Goal: Information Seeking & Learning: Learn about a topic

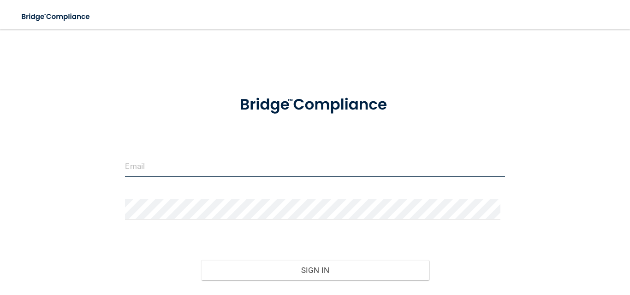
type input "[EMAIL_ADDRESS][DOMAIN_NAME]"
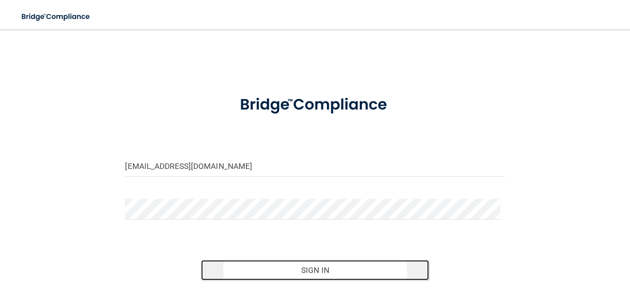
click at [316, 267] on button "Sign In" at bounding box center [315, 270] width 228 height 20
click at [297, 264] on button "Sign In" at bounding box center [315, 270] width 228 height 20
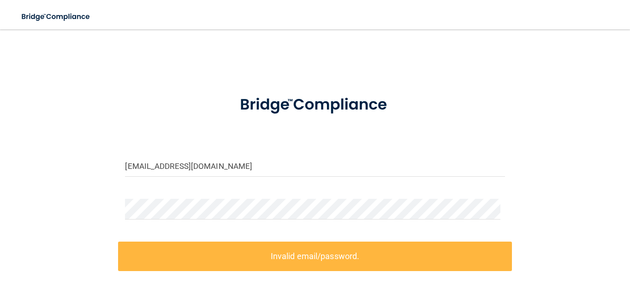
click at [297, 264] on label "Invalid email/password." at bounding box center [314, 256] width 393 height 29
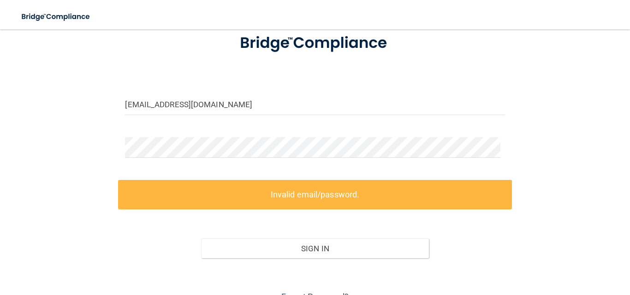
scroll to position [80, 0]
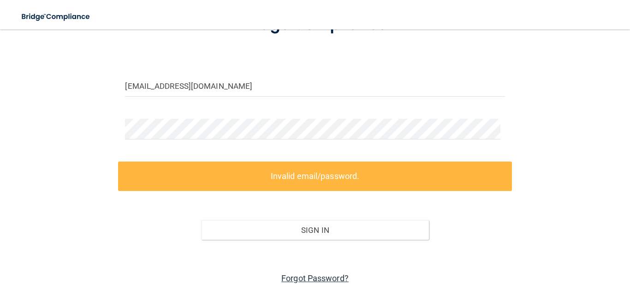
click at [334, 280] on link "Forgot Password?" at bounding box center [314, 279] width 67 height 10
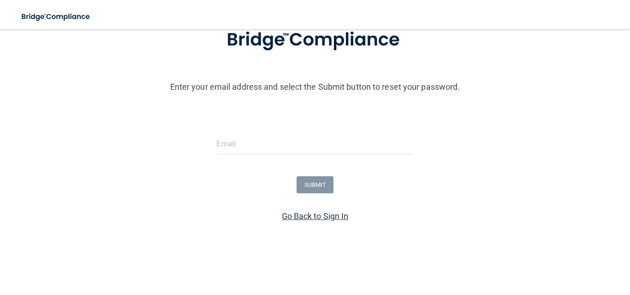
click at [300, 215] on link "Go Back to Sign In" at bounding box center [315, 217] width 67 height 10
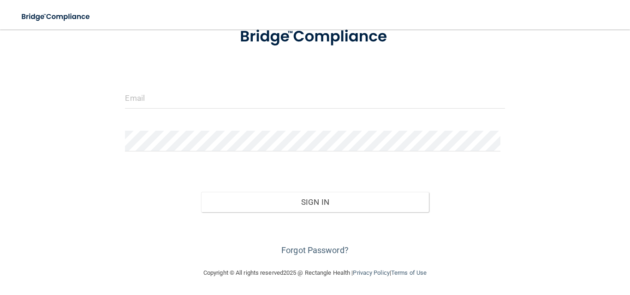
scroll to position [41, 0]
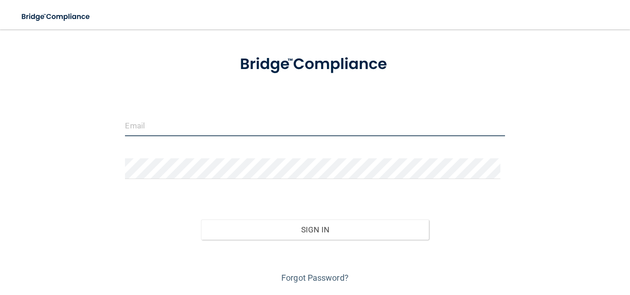
type input "[EMAIL_ADDRESS][DOMAIN_NAME]"
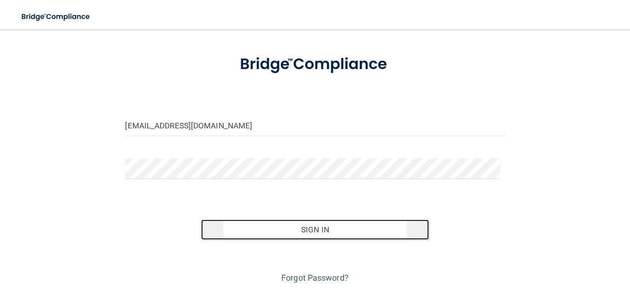
click at [283, 232] on button "Sign In" at bounding box center [315, 230] width 228 height 20
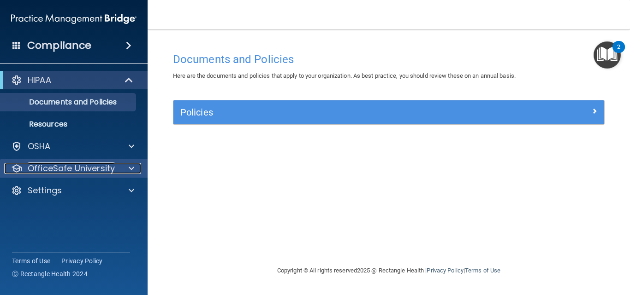
click at [120, 164] on div at bounding box center [129, 168] width 23 height 11
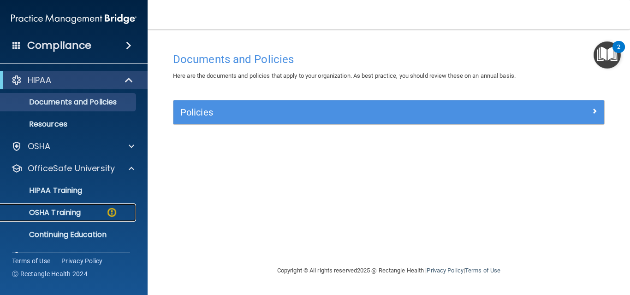
click at [93, 213] on div "OSHA Training" at bounding box center [69, 212] width 126 height 9
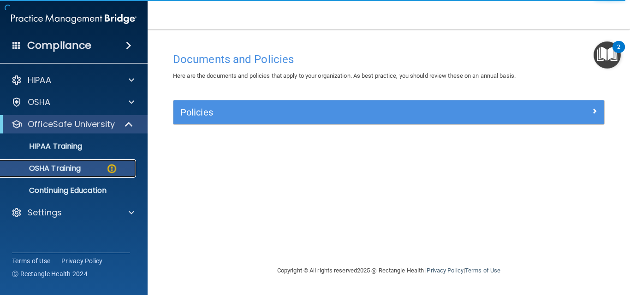
click at [81, 170] on p "OSHA Training" at bounding box center [43, 168] width 75 height 9
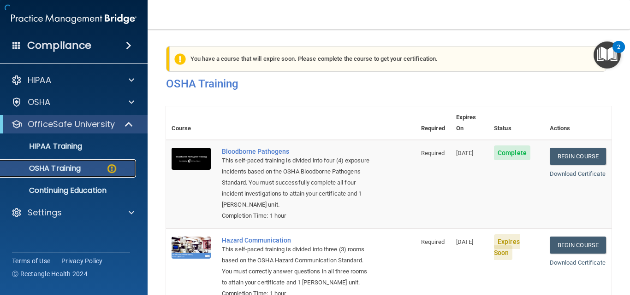
click at [81, 170] on p "OSHA Training" at bounding box center [43, 168] width 75 height 9
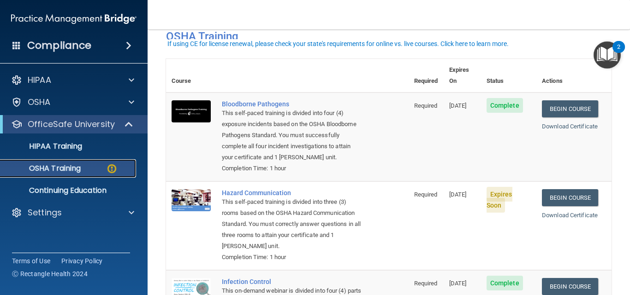
scroll to position [55, 0]
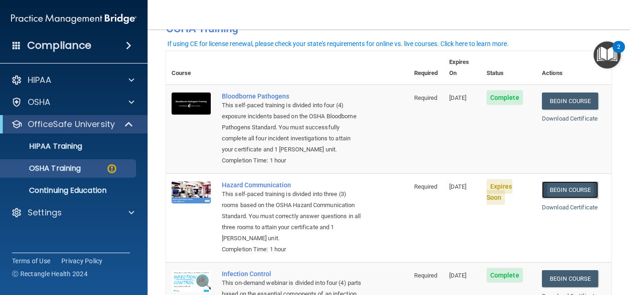
click at [565, 194] on link "Begin Course" at bounding box center [569, 190] width 56 height 17
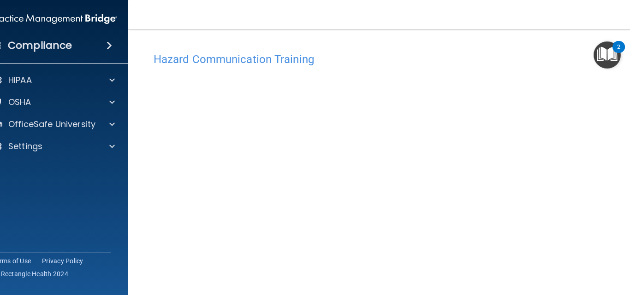
scroll to position [51, 0]
click at [623, 286] on div "Hazard Communication Training This course doesn’t expire until [DATE]. Are you …" at bounding box center [389, 167] width 484 height 340
drag, startPoint x: 623, startPoint y: 282, endPoint x: 629, endPoint y: 201, distance: 80.9
click at [629, 200] on main "Hazard Communication Training This course doesn’t expire until [DATE]. Are you …" at bounding box center [388, 162] width 521 height 266
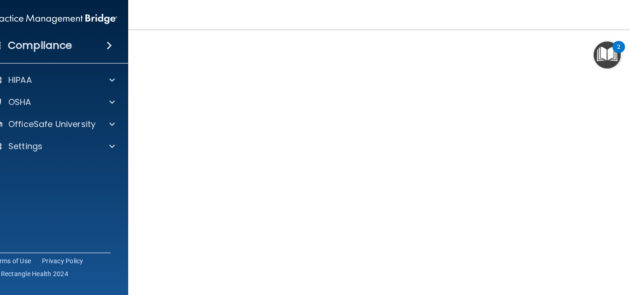
click at [629, 201] on main "Hazard Communication Training This course doesn’t expire until [DATE]. Are you …" at bounding box center [388, 162] width 521 height 266
drag, startPoint x: 537, startPoint y: 11, endPoint x: 412, endPoint y: 12, distance: 125.4
click at [412, 12] on nav "Toggle navigation [PERSON_NAME] [EMAIL_ADDRESS][DOMAIN_NAME] Manage My Enterpri…" at bounding box center [388, 14] width 521 height 29
drag, startPoint x: 412, startPoint y: 12, endPoint x: 602, endPoint y: 23, distance: 190.2
click at [602, 23] on nav "Toggle navigation [PERSON_NAME] [EMAIL_ADDRESS][DOMAIN_NAME] Manage My Enterpri…" at bounding box center [388, 14] width 521 height 29
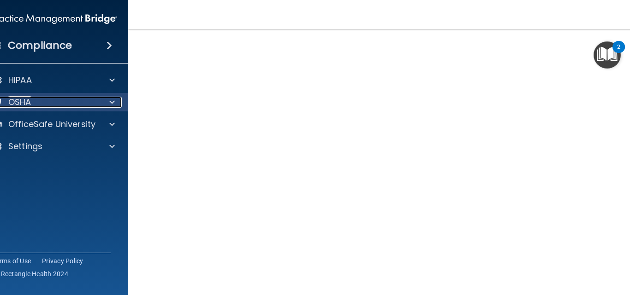
click at [109, 99] on span at bounding box center [112, 102] width 6 height 11
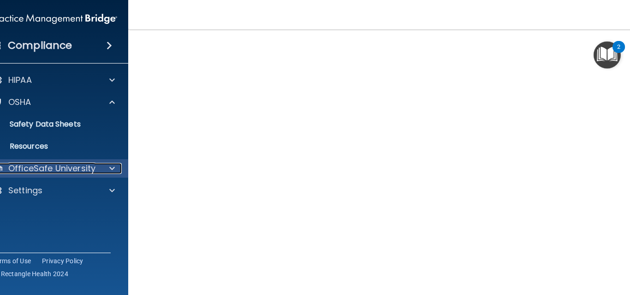
click at [72, 168] on p "OfficeSafe University" at bounding box center [51, 168] width 87 height 11
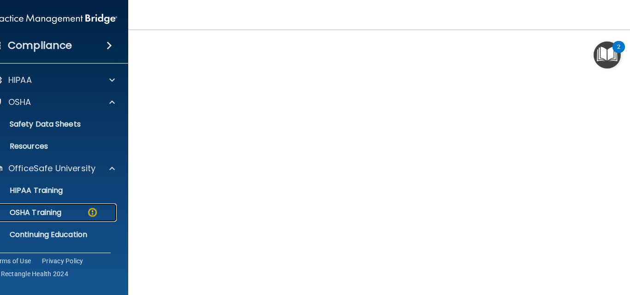
click at [61, 208] on div "OSHA Training" at bounding box center [50, 212] width 126 height 9
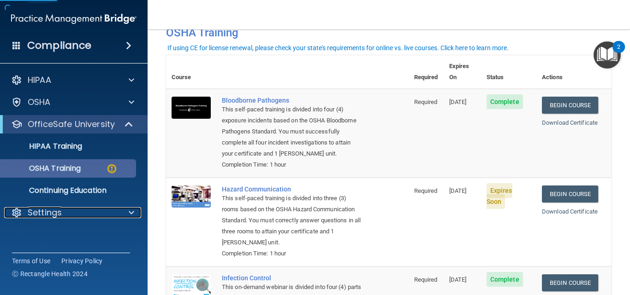
click at [61, 208] on p "Settings" at bounding box center [45, 212] width 34 height 11
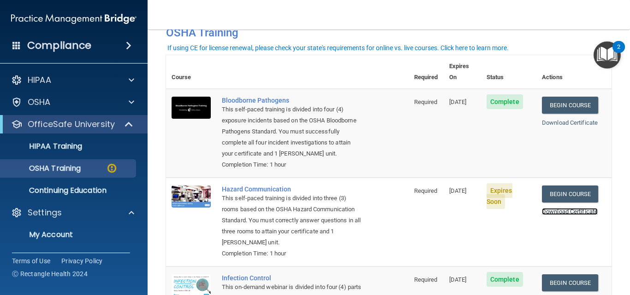
click at [548, 212] on link "Download Certificate" at bounding box center [569, 211] width 56 height 7
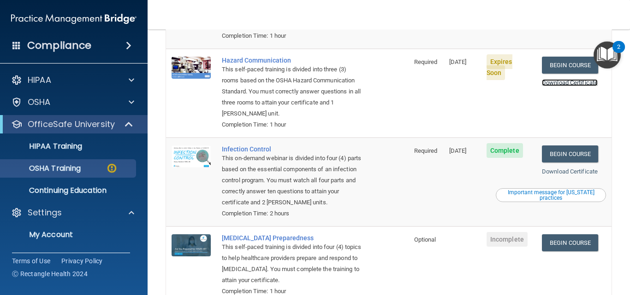
scroll to position [199, 0]
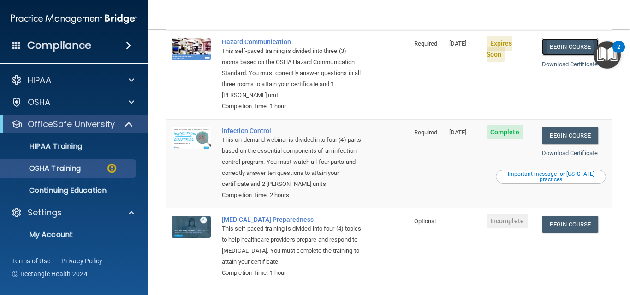
click at [559, 53] on link "Begin Course" at bounding box center [569, 46] width 56 height 17
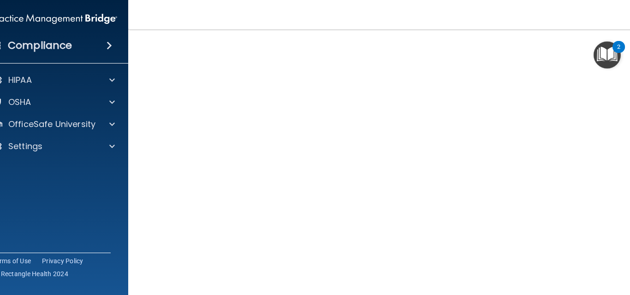
scroll to position [51, 0]
click at [623, 285] on div "Hazard Communication Training This course doesn’t expire until [DATE]. Are you …" at bounding box center [389, 167] width 484 height 340
